Goal: Entertainment & Leisure: Consume media (video, audio)

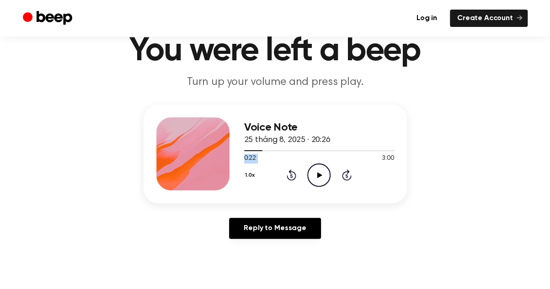
drag, startPoint x: 0, startPoint y: 0, endPoint x: 352, endPoint y: 155, distance: 384.1
click at [352, 155] on div "0:22 3:00 Your browser does not support the [object Object] element." at bounding box center [319, 155] width 150 height 17
click at [336, 152] on div at bounding box center [319, 150] width 150 height 7
click at [336, 151] on div at bounding box center [319, 150] width 150 height 7
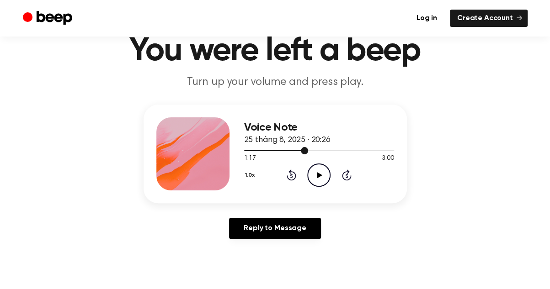
drag, startPoint x: 304, startPoint y: 149, endPoint x: 348, endPoint y: 149, distance: 43.9
click at [348, 149] on div at bounding box center [319, 150] width 150 height 7
click at [346, 150] on div at bounding box center [319, 150] width 150 height 1
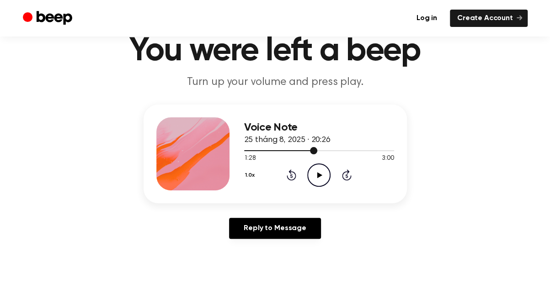
click at [346, 150] on div at bounding box center [319, 150] width 150 height 1
click at [319, 178] on icon "Play Audio" at bounding box center [318, 175] width 23 height 23
click at [331, 150] on div at bounding box center [319, 150] width 150 height 1
drag, startPoint x: 316, startPoint y: 150, endPoint x: 333, endPoint y: 151, distance: 17.4
click at [333, 151] on div at bounding box center [319, 150] width 150 height 7
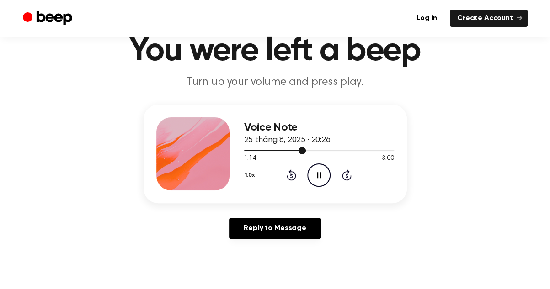
drag, startPoint x: 320, startPoint y: 151, endPoint x: 343, endPoint y: 151, distance: 22.4
click at [343, 151] on div at bounding box center [319, 150] width 150 height 7
click at [346, 175] on icon "Skip 5 seconds" at bounding box center [346, 175] width 10 height 12
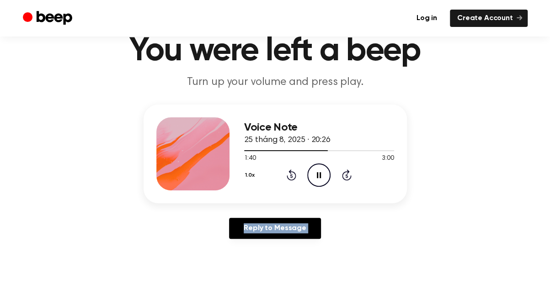
click at [346, 175] on icon "Skip 5 seconds" at bounding box center [346, 175] width 10 height 12
click at [361, 226] on div "Reply to Message" at bounding box center [275, 232] width 263 height 28
click at [347, 171] on icon at bounding box center [347, 175] width 10 height 11
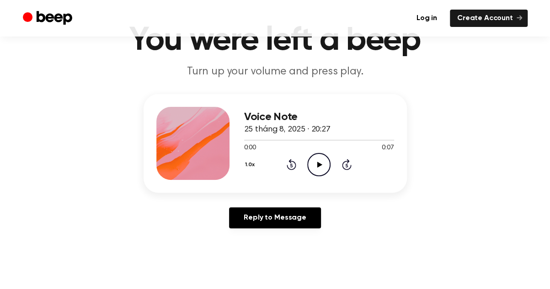
scroll to position [46, 0]
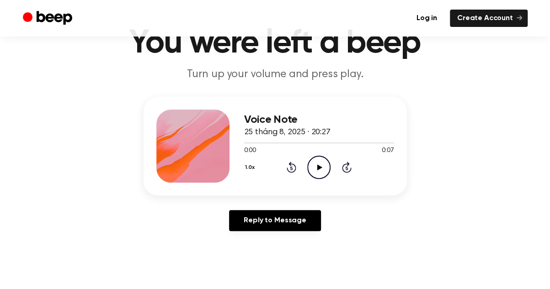
click at [321, 170] on icon "Play Audio" at bounding box center [318, 167] width 23 height 23
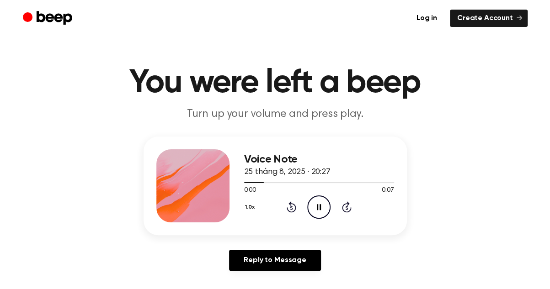
scroll to position [8, 0]
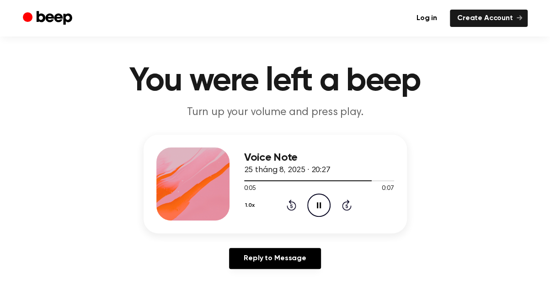
click at [318, 197] on icon "Pause Audio" at bounding box center [318, 205] width 23 height 23
click at [318, 197] on icon "Play Audio" at bounding box center [318, 205] width 23 height 23
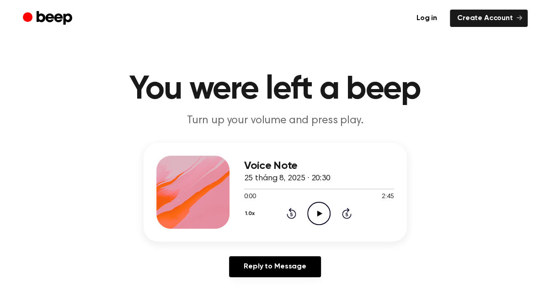
click at [318, 217] on icon "Play Audio" at bounding box center [318, 213] width 23 height 23
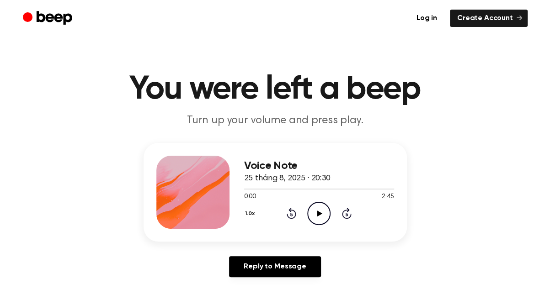
click at [321, 209] on icon "Play Audio" at bounding box center [318, 213] width 23 height 23
click at [323, 212] on icon "Pause Audio" at bounding box center [318, 213] width 23 height 23
click at [323, 212] on icon "Play Audio" at bounding box center [318, 213] width 23 height 23
click at [296, 212] on div "1.0x Rewind 5 seconds Pause Audio Skip 5 seconds" at bounding box center [319, 213] width 150 height 23
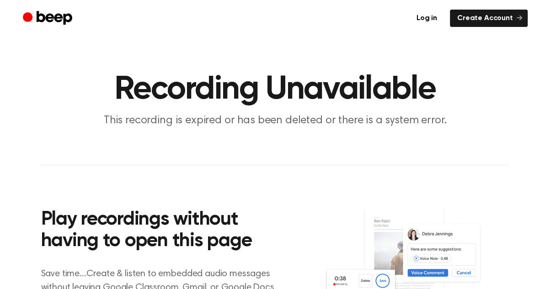
click at [251, 141] on main "Recording Unavailable This recording is expired or has been deleted or there is…" at bounding box center [275, 185] width 550 height 371
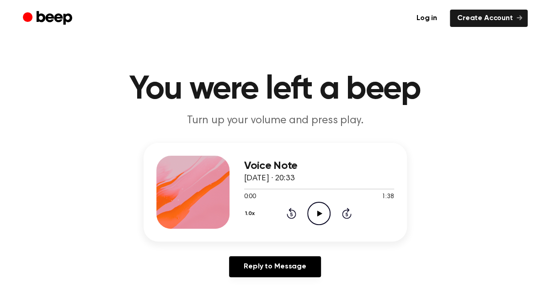
click at [318, 215] on icon at bounding box center [319, 214] width 5 height 6
click at [349, 189] on div at bounding box center [319, 189] width 150 height 1
click at [299, 186] on div at bounding box center [319, 188] width 150 height 7
click at [320, 210] on icon "Play Audio" at bounding box center [318, 213] width 23 height 23
click at [321, 211] on icon "Play Audio" at bounding box center [318, 213] width 23 height 23
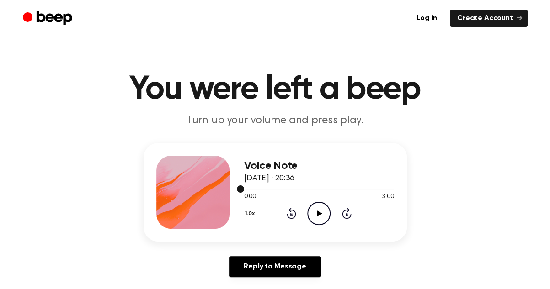
click at [336, 191] on div at bounding box center [319, 188] width 150 height 7
click at [379, 194] on div "1:16 3:00" at bounding box center [319, 197] width 150 height 10
click at [379, 187] on div at bounding box center [319, 188] width 150 height 7
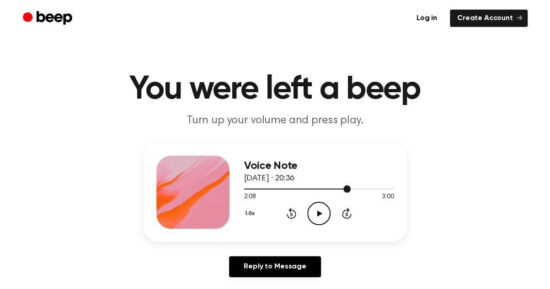
drag, startPoint x: 379, startPoint y: 187, endPoint x: 391, endPoint y: 188, distance: 12.4
click at [391, 188] on div at bounding box center [319, 188] width 150 height 7
click at [391, 189] on div at bounding box center [319, 189] width 150 height 1
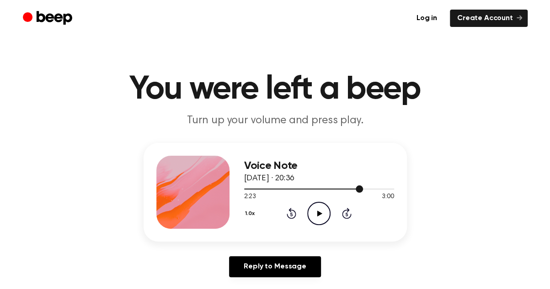
click at [391, 189] on div at bounding box center [319, 189] width 150 height 1
click at [371, 191] on div at bounding box center [319, 188] width 150 height 7
click at [383, 189] on div at bounding box center [319, 188] width 150 height 7
click at [393, 191] on div at bounding box center [319, 188] width 150 height 7
click at [340, 218] on div "1.0x Rewind 5 seconds Play Audio Skip 5 seconds" at bounding box center [319, 213] width 150 height 23
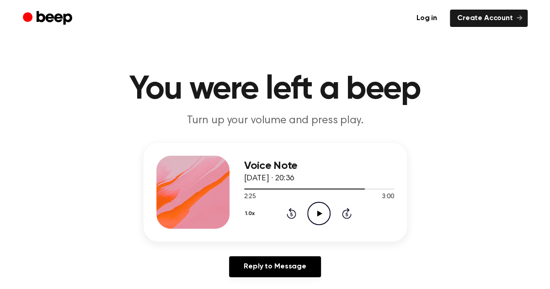
click at [320, 213] on icon at bounding box center [319, 214] width 5 height 6
click at [343, 209] on icon "Skip 5 seconds" at bounding box center [346, 214] width 10 height 12
